Goal: Transaction & Acquisition: Purchase product/service

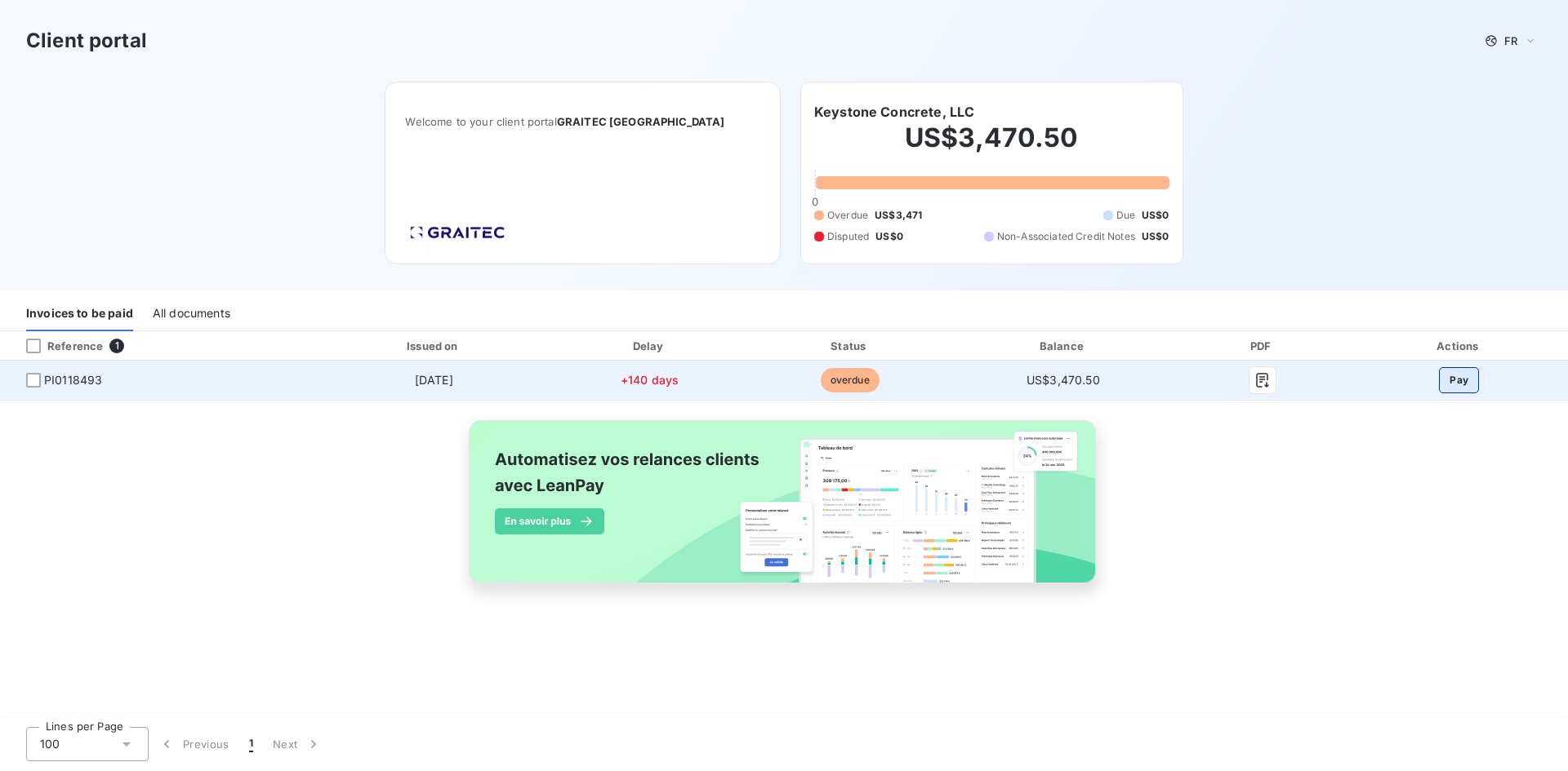
click at [1447, 393] on button "Pay" at bounding box center [1459, 380] width 40 height 26
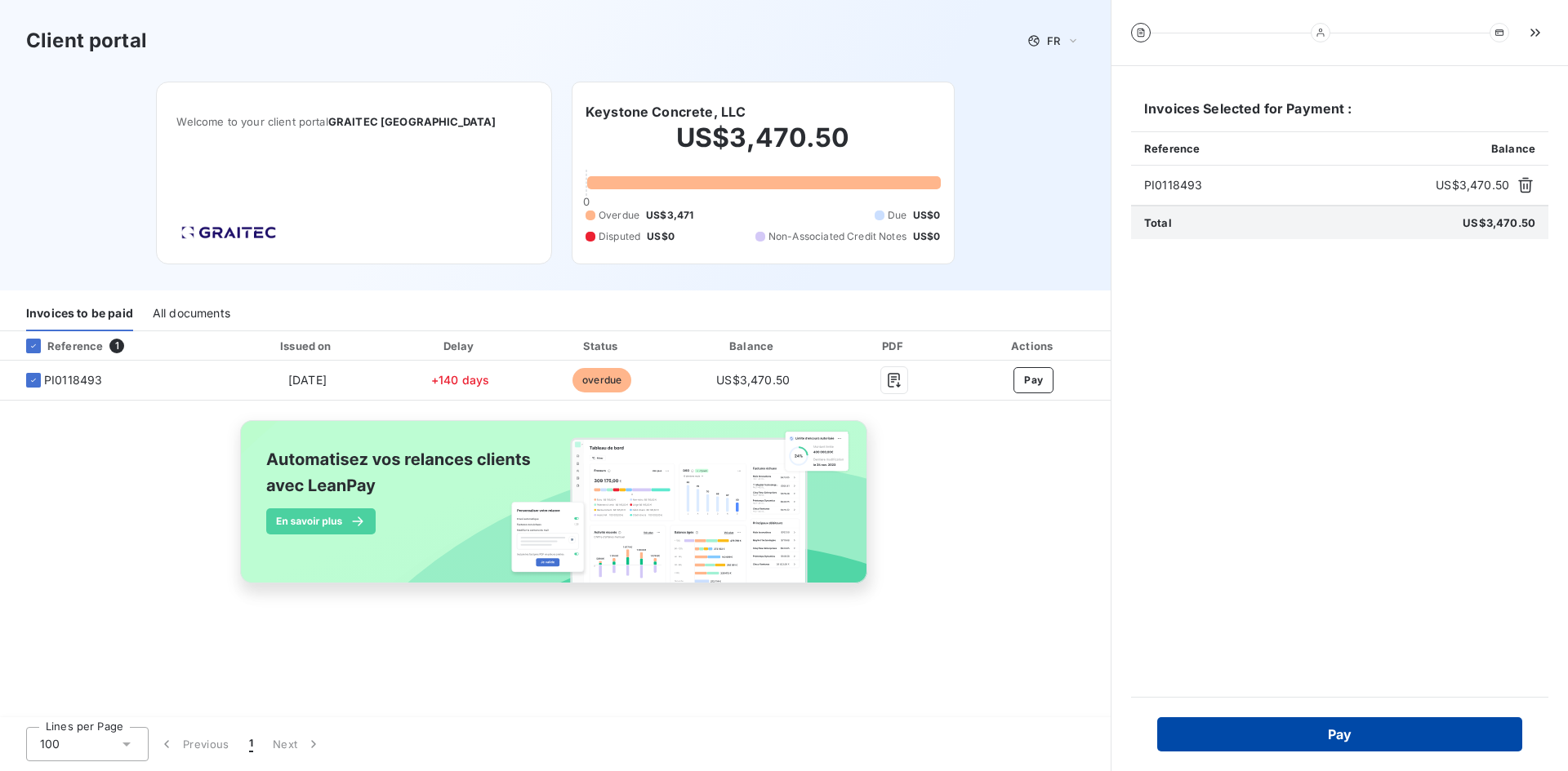
click at [1347, 728] on button "Pay" at bounding box center [1339, 735] width 365 height 35
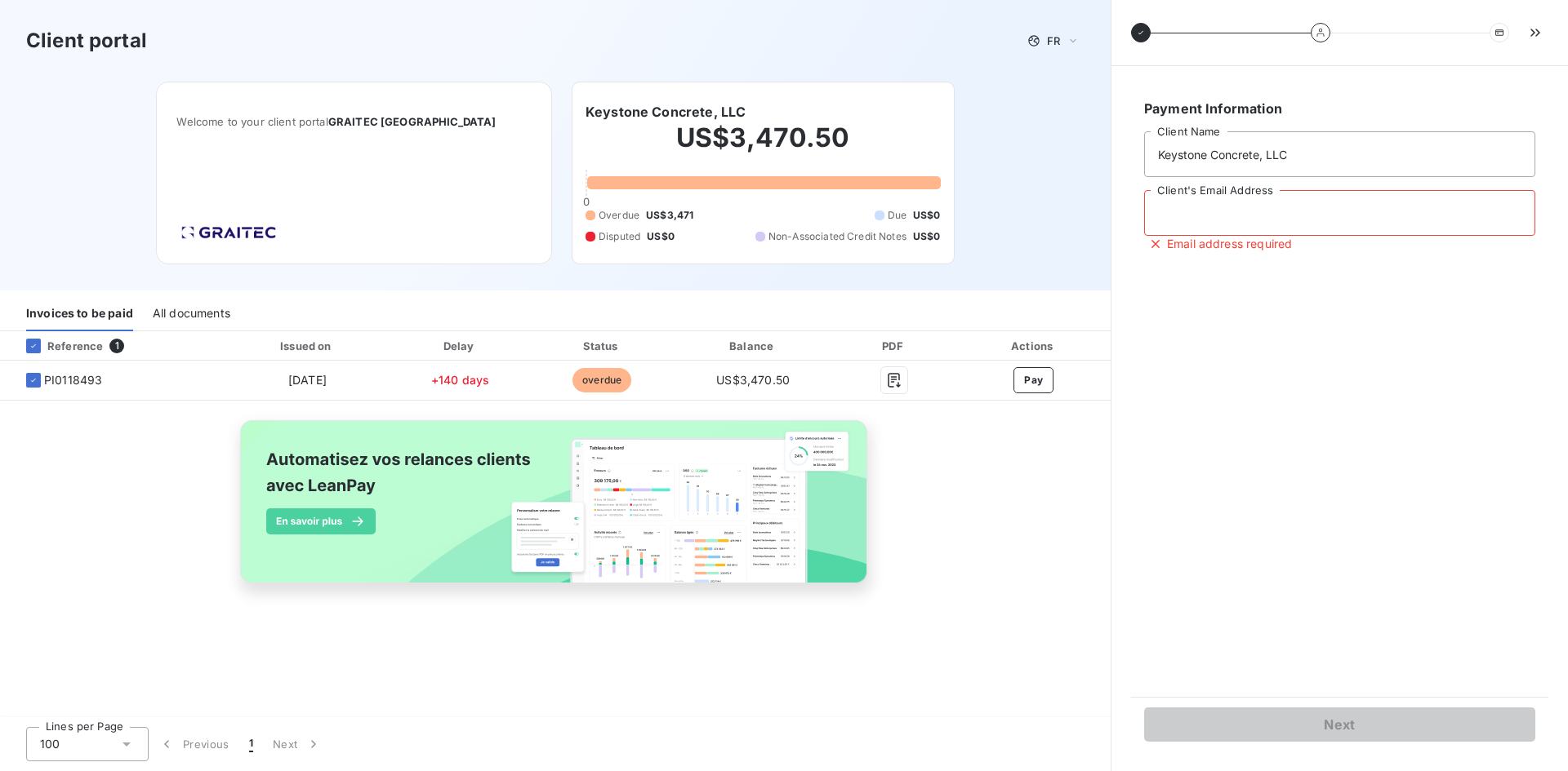
click at [1214, 227] on input "Client's Email Address" at bounding box center [1339, 212] width 391 height 46
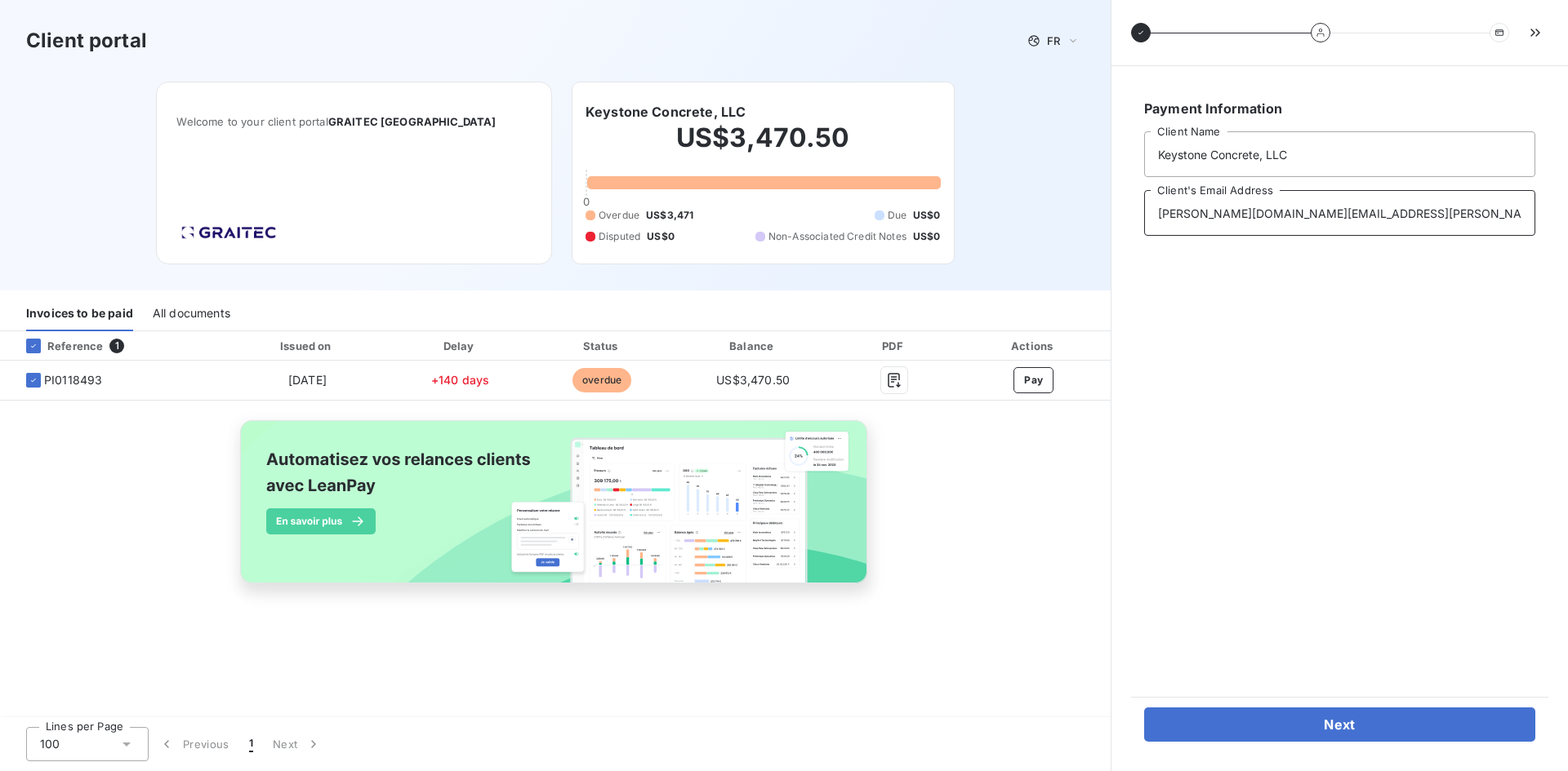
type input "jeff.rogers@keystoneconcrete.com"
click at [1333, 703] on div "Next" at bounding box center [1339, 723] width 417 height 55
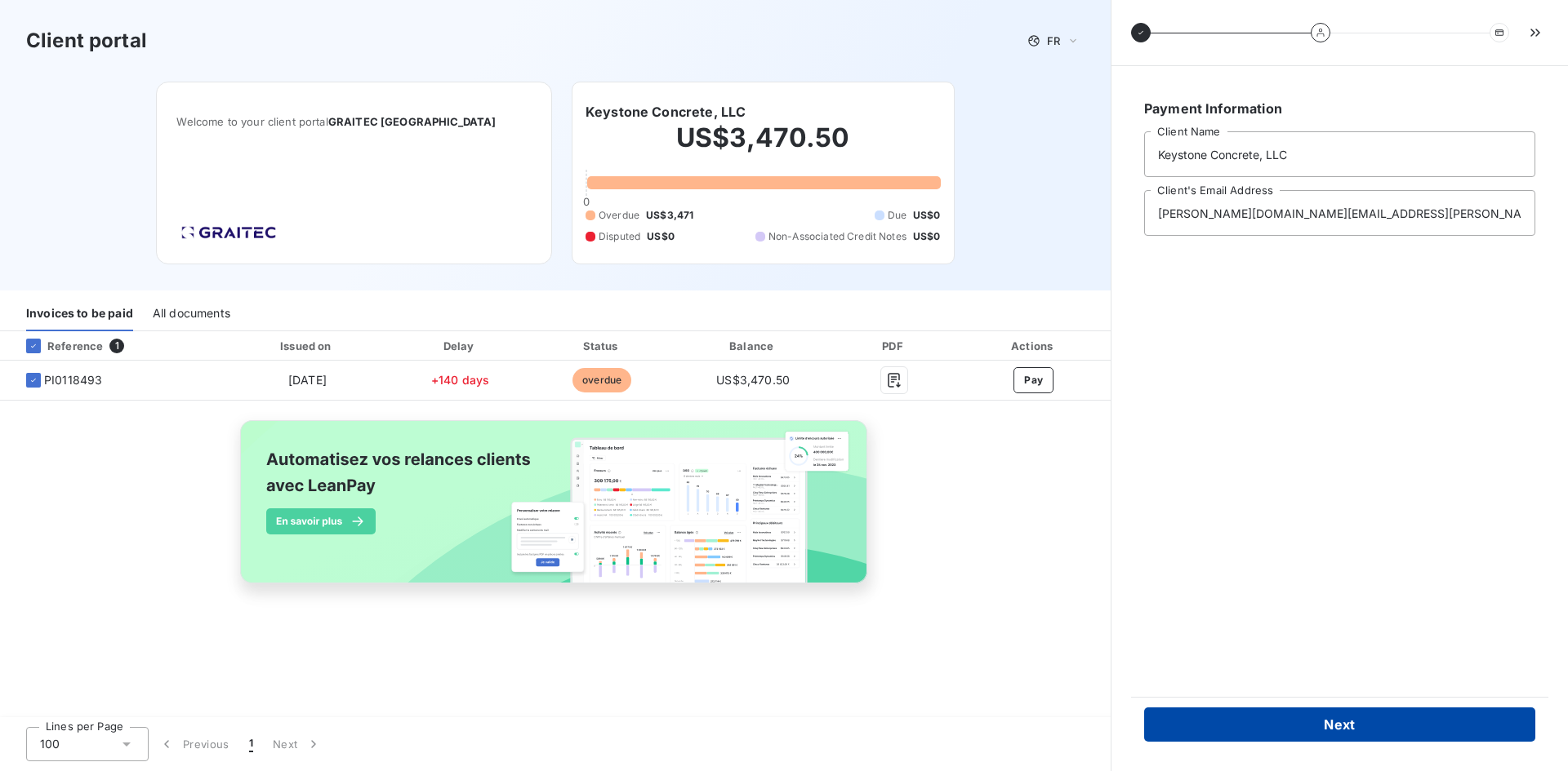
click at [1334, 711] on button "Next" at bounding box center [1339, 725] width 391 height 35
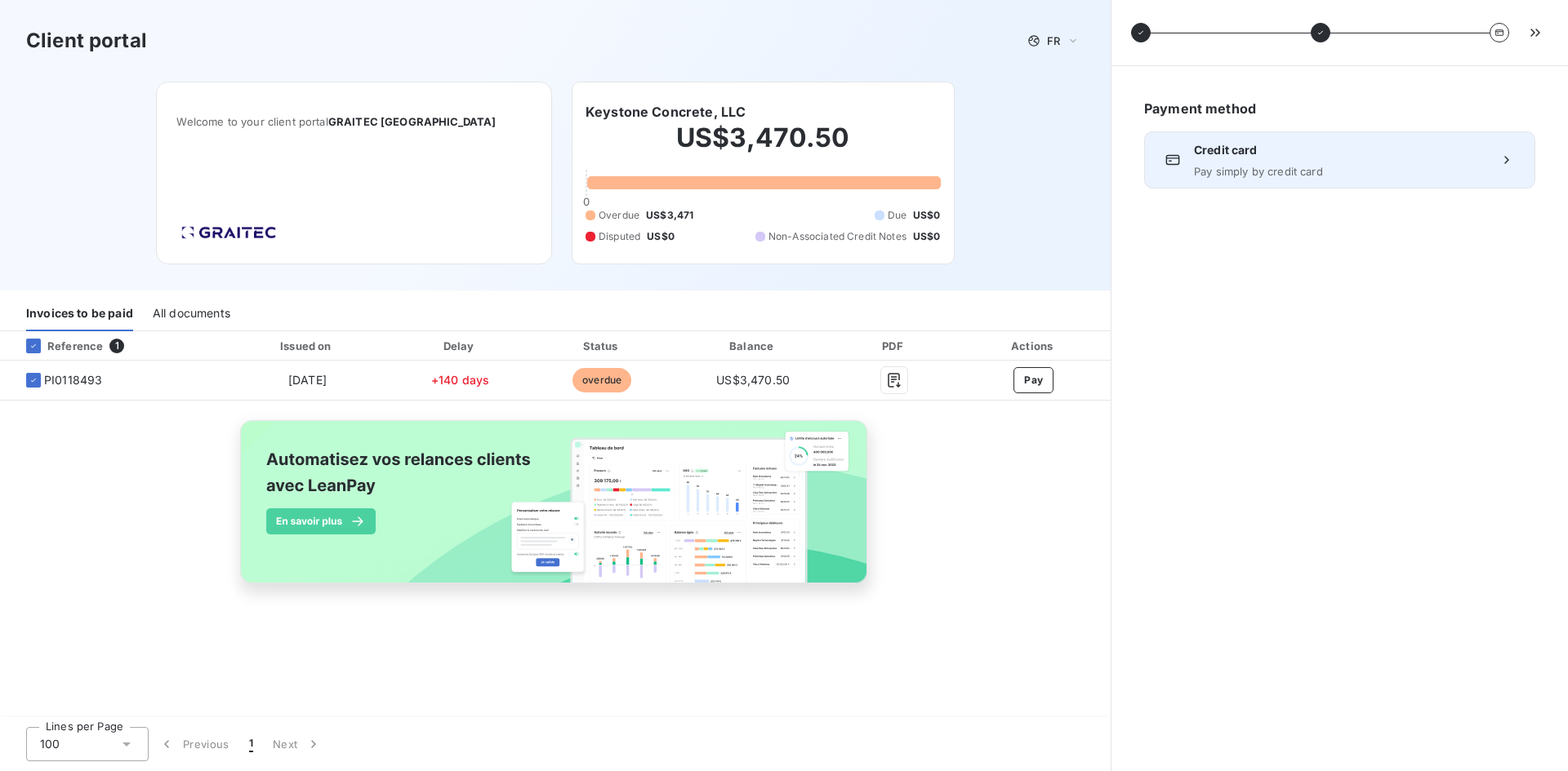
click at [1467, 152] on span "Credit card" at bounding box center [1339, 150] width 291 height 16
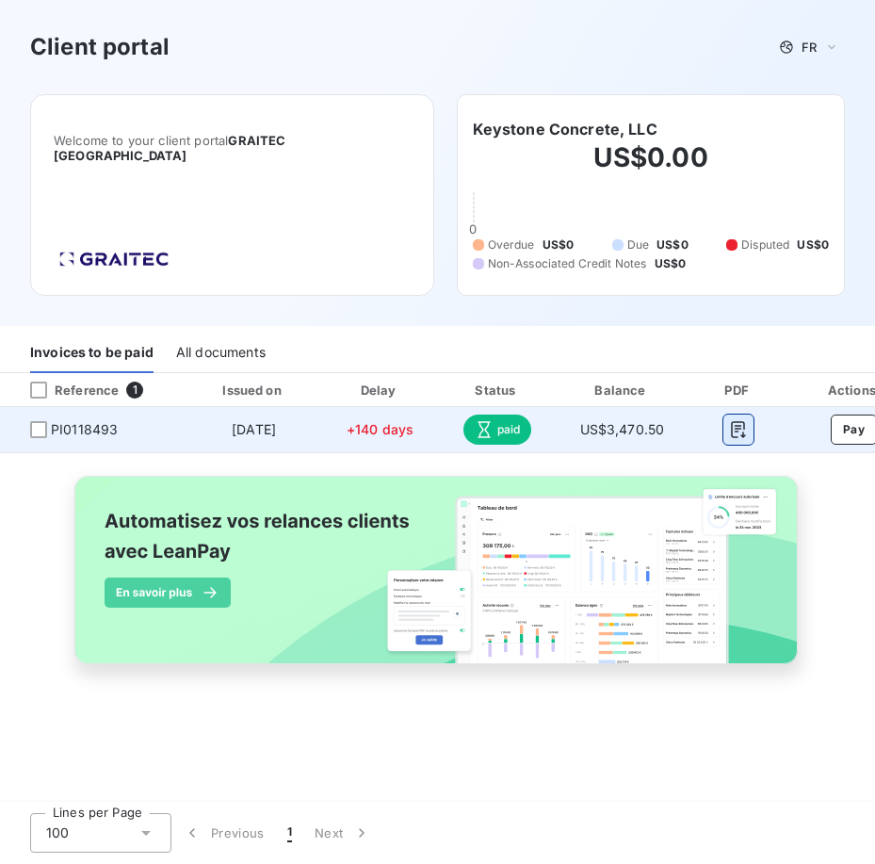
click at [744, 431] on button "button" at bounding box center [738, 429] width 30 height 30
